Goal: Check status

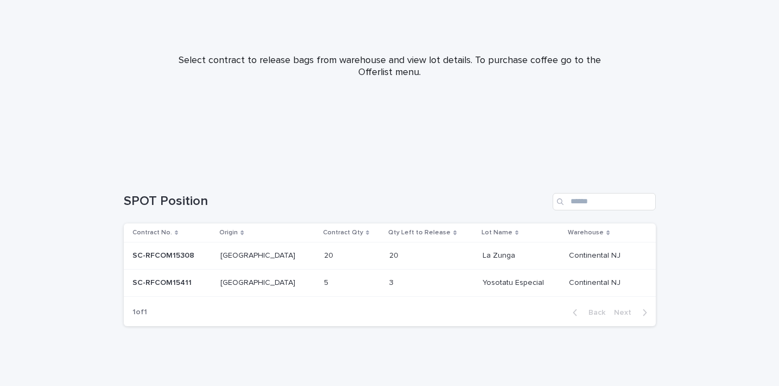
scroll to position [109, 0]
click at [164, 254] on p "SC-RFCOM15308" at bounding box center [165, 253] width 64 height 11
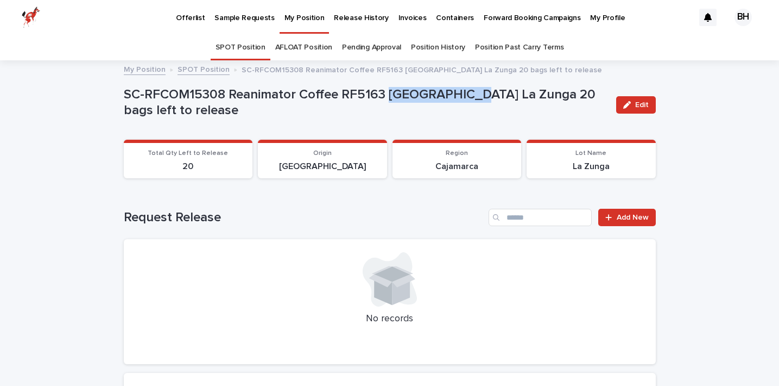
drag, startPoint x: 389, startPoint y: 101, endPoint x: 472, endPoint y: 102, distance: 82.5
click at [472, 102] on p "SC-RFCOM15308 Reanimator Coffee RF5163 [GEOGRAPHIC_DATA] La Zunga 20 bags left …" at bounding box center [366, 102] width 484 height 31
copy p "[GEOGRAPHIC_DATA] La Zunga"
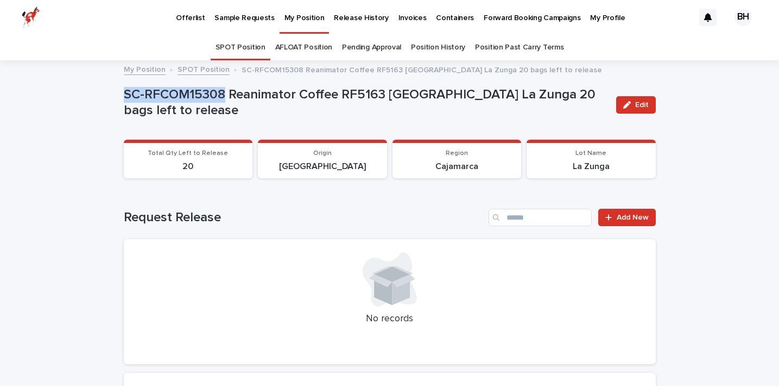
drag, startPoint x: 126, startPoint y: 102, endPoint x: 225, endPoint y: 102, distance: 98.8
click at [225, 102] on p "SC-RFCOM15308 Reanimator Coffee RF5163 [GEOGRAPHIC_DATA] La Zunga 20 bags left …" at bounding box center [366, 102] width 484 height 31
copy p "SC-RFCOM15308"
